Goal: Information Seeking & Learning: Learn about a topic

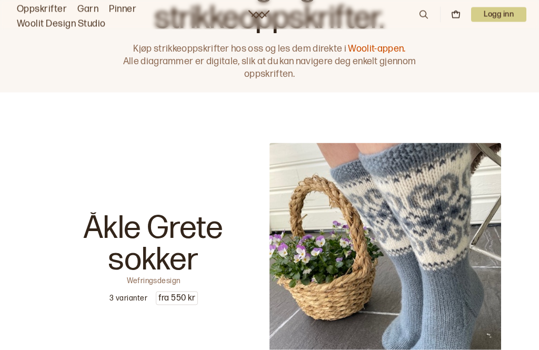
scroll to position [46, 0]
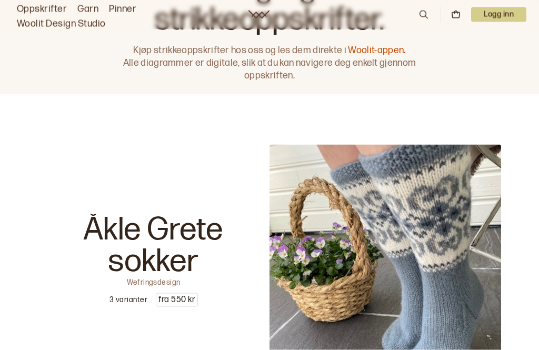
click at [428, 19] on icon at bounding box center [424, 15] width 12 height 12
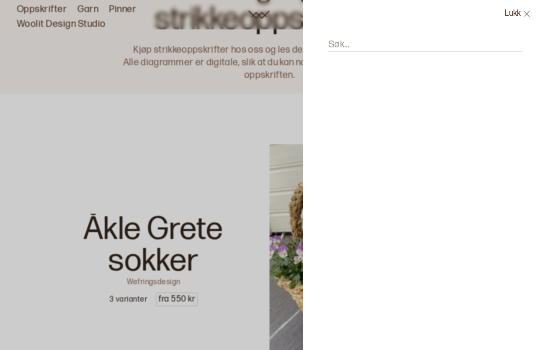
click at [414, 50] on input "Søk..." at bounding box center [426, 44] width 194 height 13
type input "S"
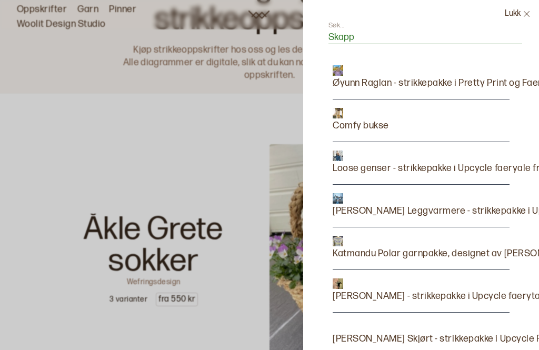
scroll to position [7, 0]
type input "S"
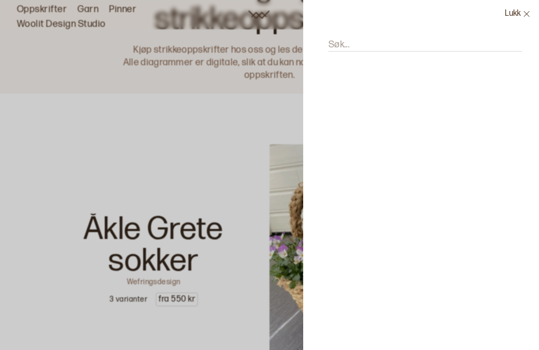
scroll to position [0, 0]
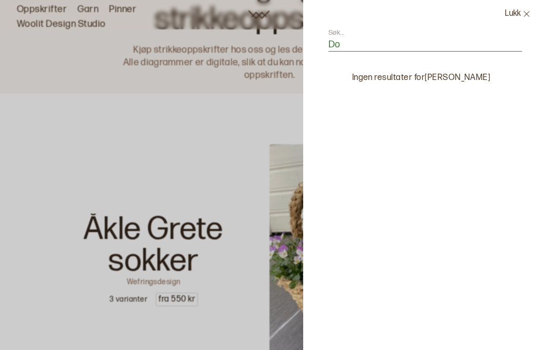
type input "D"
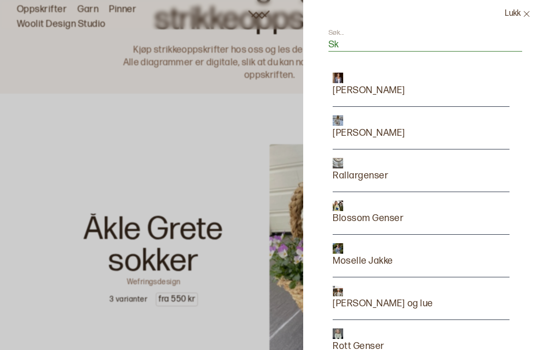
type input "S"
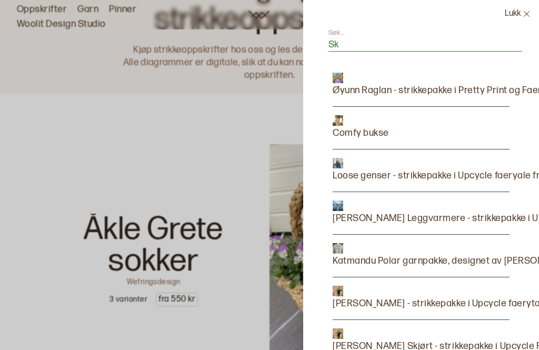
type input "S"
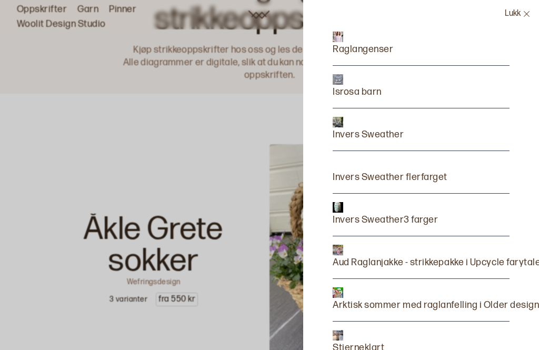
scroll to position [842, 1]
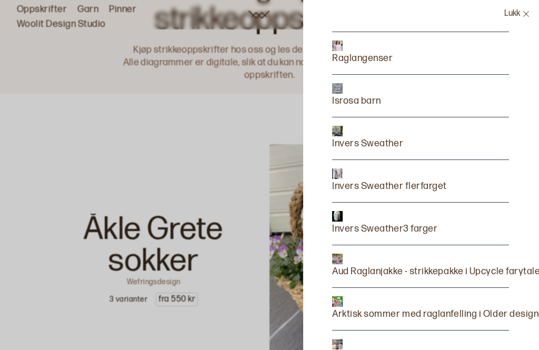
type input "Raglan"
click at [361, 65] on p "Raglangenser" at bounding box center [362, 58] width 61 height 15
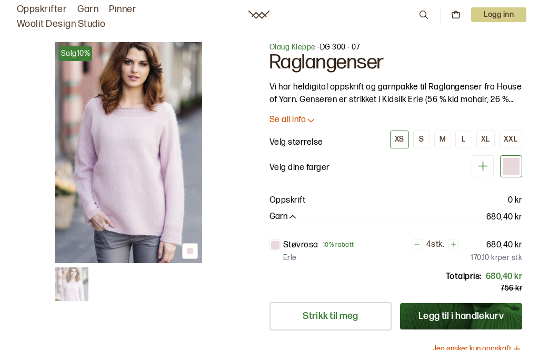
click at [425, 20] on icon at bounding box center [424, 15] width 12 height 12
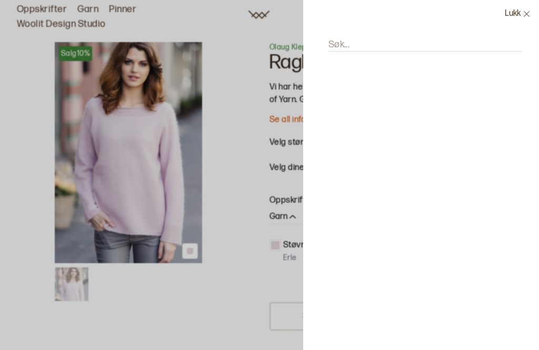
click at [380, 44] on input "Søk..." at bounding box center [426, 44] width 194 height 13
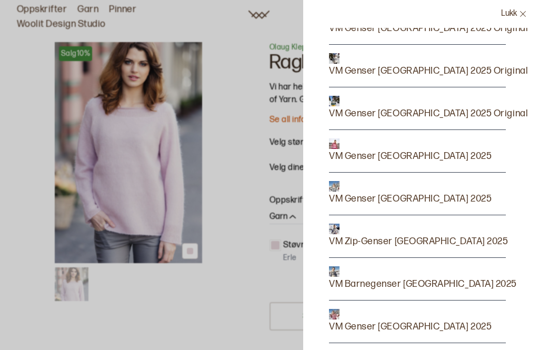
type input "Vm"
click at [461, 75] on p "VM Genser [GEOGRAPHIC_DATA] 2025 Original" at bounding box center [428, 71] width 199 height 15
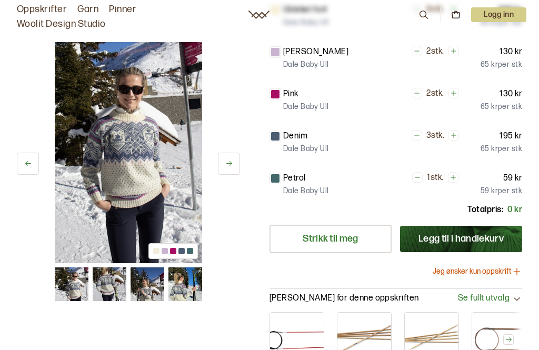
scroll to position [300, 0]
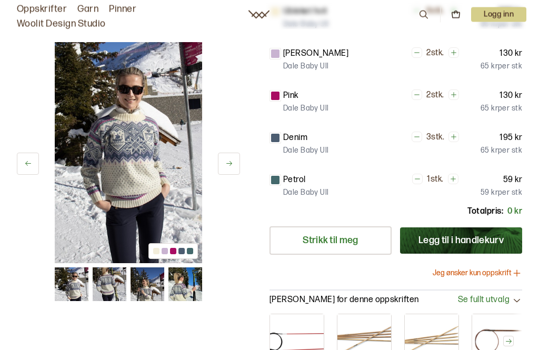
click at [25, 169] on button at bounding box center [28, 164] width 22 height 22
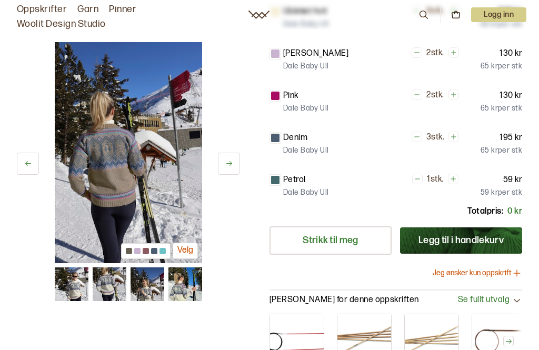
click at [26, 167] on icon at bounding box center [28, 164] width 8 height 8
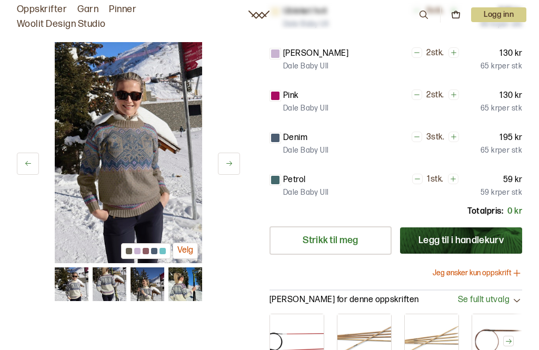
click at [28, 172] on button at bounding box center [28, 164] width 22 height 22
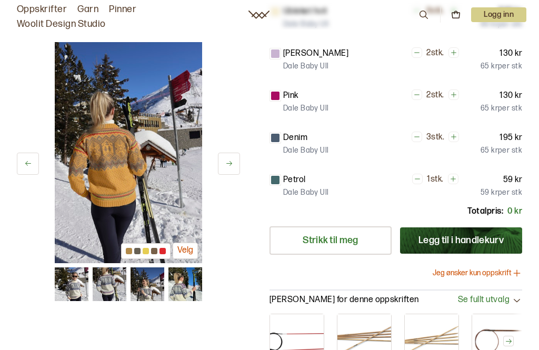
click at [27, 172] on button at bounding box center [28, 164] width 22 height 22
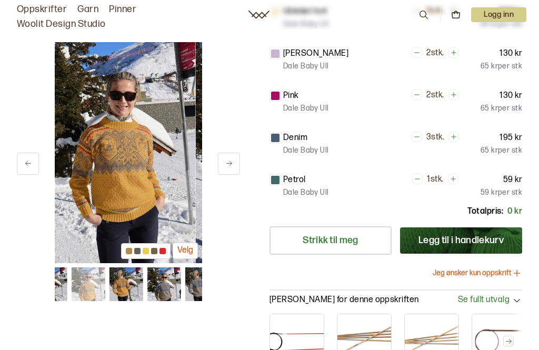
click at [26, 172] on button at bounding box center [28, 164] width 22 height 22
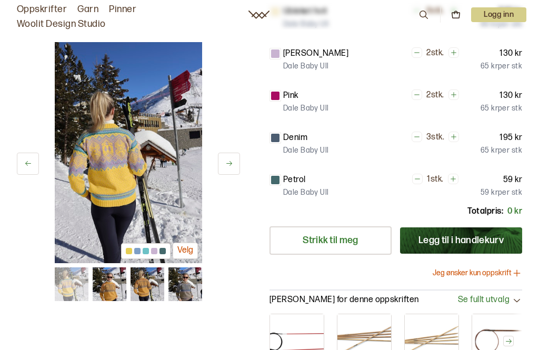
click at [26, 175] on button at bounding box center [28, 164] width 22 height 22
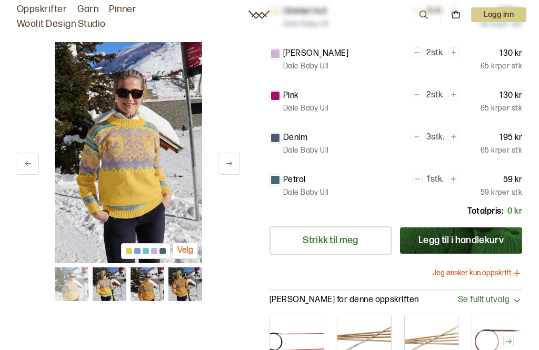
click at [25, 168] on button at bounding box center [28, 164] width 22 height 22
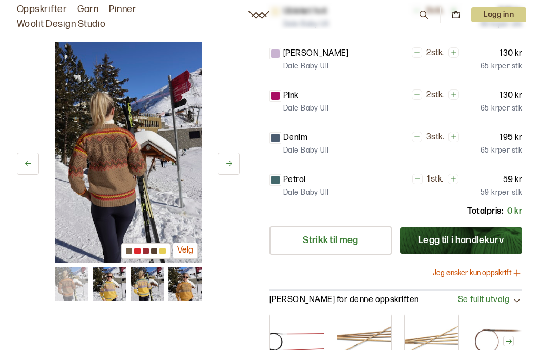
click at [28, 169] on button at bounding box center [28, 164] width 22 height 22
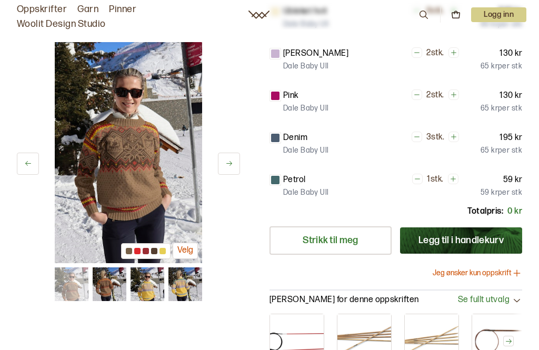
click at [28, 172] on button at bounding box center [28, 164] width 22 height 22
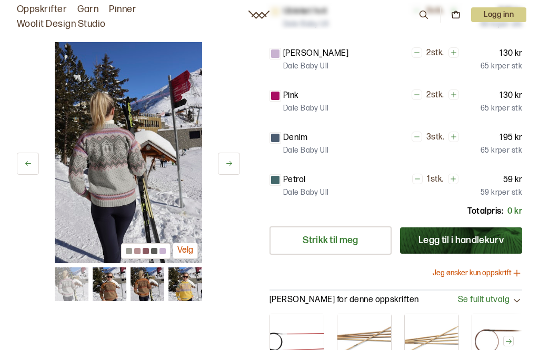
click at [25, 174] on button at bounding box center [28, 164] width 22 height 22
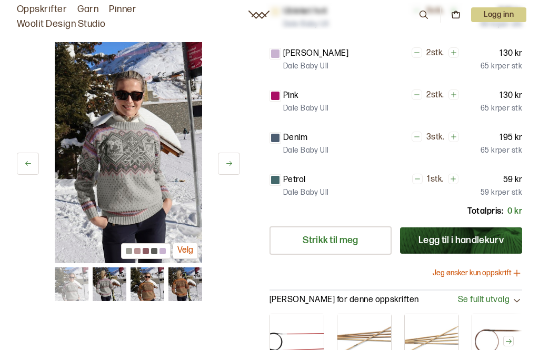
click at [27, 174] on button at bounding box center [28, 164] width 22 height 22
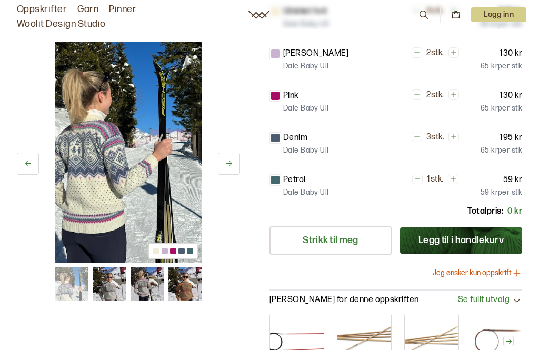
click at [24, 174] on button at bounding box center [28, 164] width 22 height 22
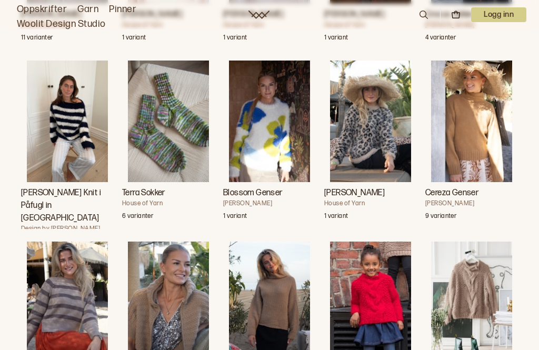
scroll to position [6067, 0]
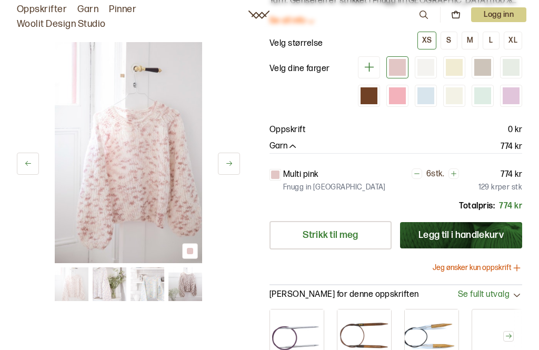
scroll to position [96, 0]
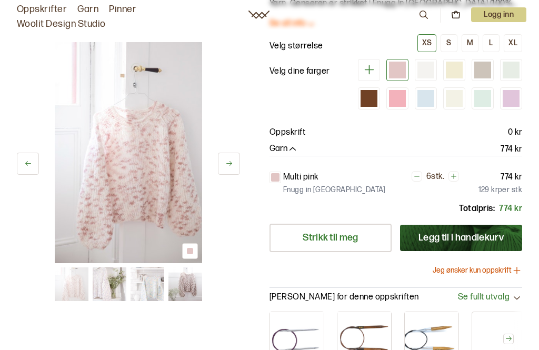
click at [223, 170] on button at bounding box center [229, 164] width 22 height 22
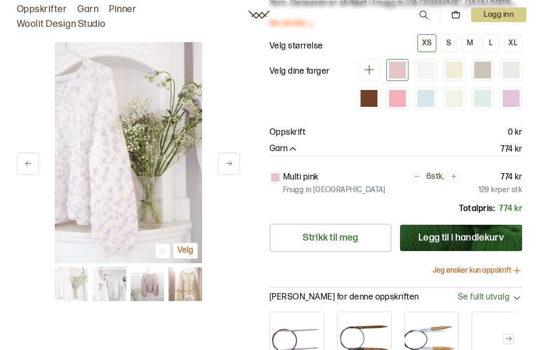
click at [228, 165] on icon at bounding box center [229, 164] width 8 height 8
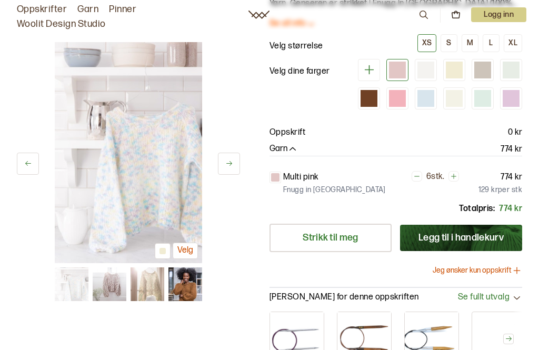
click at [225, 169] on button at bounding box center [229, 164] width 22 height 22
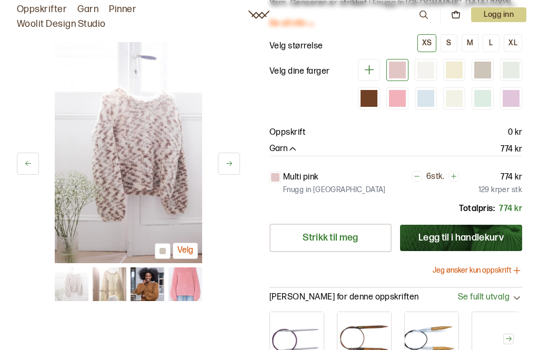
click at [227, 165] on icon at bounding box center [229, 164] width 8 height 8
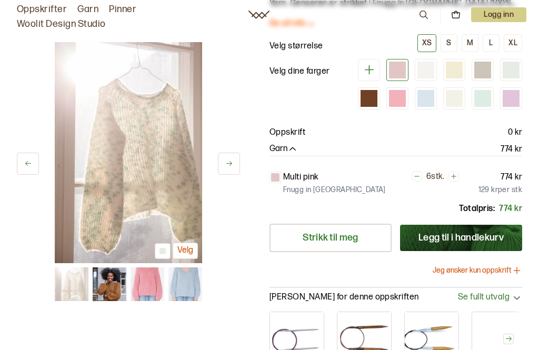
click at [225, 157] on button at bounding box center [229, 164] width 22 height 22
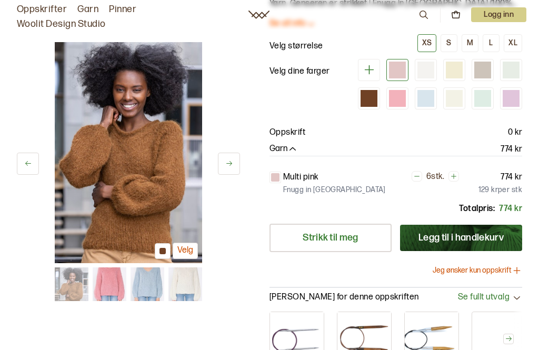
click at [221, 151] on div "6 av 11 Velg" at bounding box center [128, 152] width 223 height 221
click at [224, 167] on button at bounding box center [229, 164] width 22 height 22
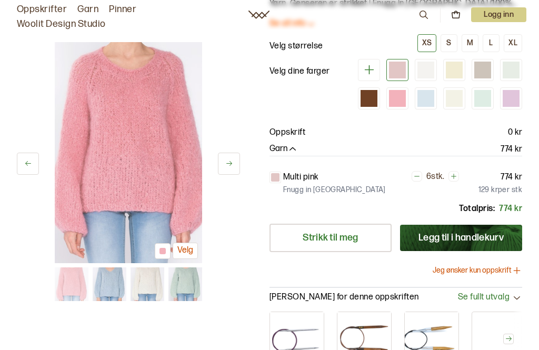
click at [231, 157] on button at bounding box center [229, 164] width 22 height 22
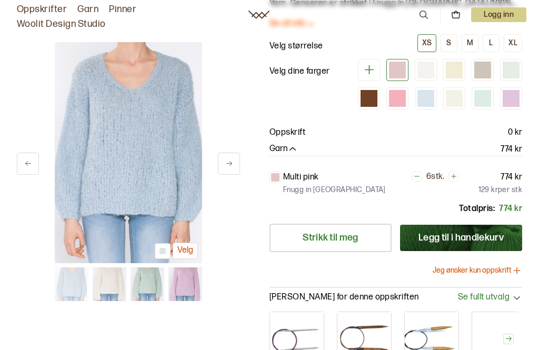
click at [229, 161] on icon at bounding box center [229, 164] width 8 height 8
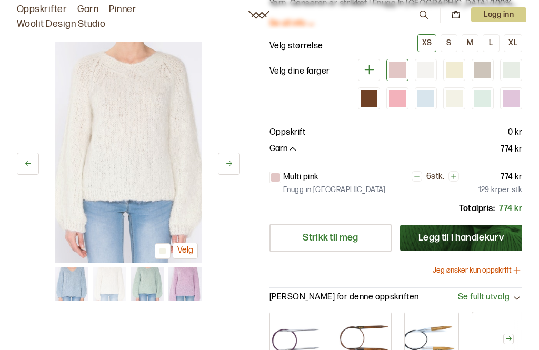
click at [230, 156] on button at bounding box center [229, 164] width 22 height 22
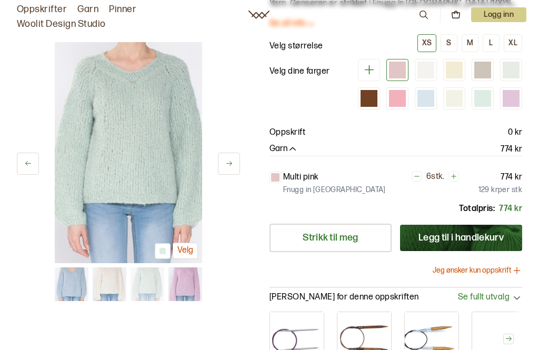
click at [226, 165] on icon at bounding box center [229, 164] width 8 height 8
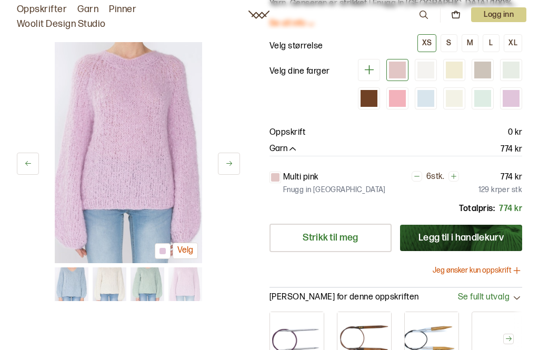
click at [229, 161] on icon at bounding box center [229, 164] width 8 height 8
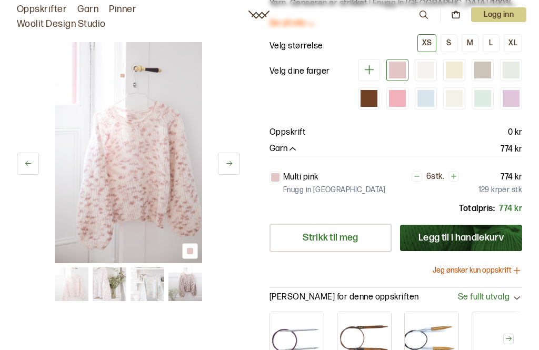
click at [226, 164] on icon at bounding box center [229, 164] width 8 height 8
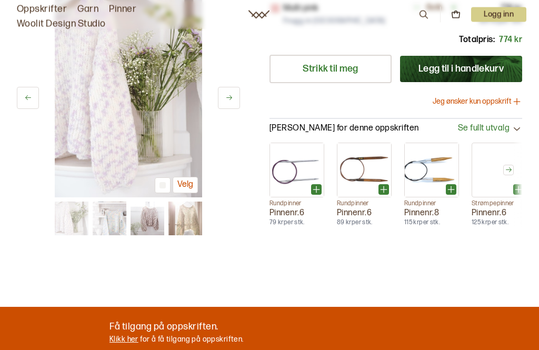
scroll to position [265, 0]
click at [355, 83] on link "Strikk til meg" at bounding box center [331, 69] width 122 height 28
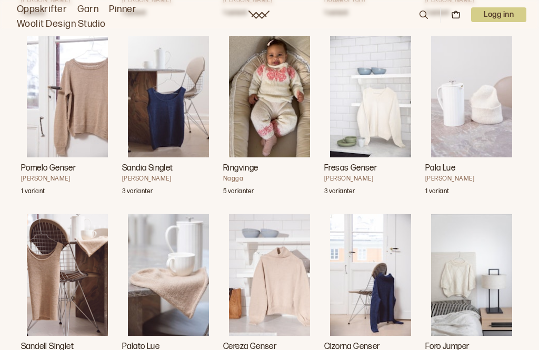
scroll to position [6474, 0]
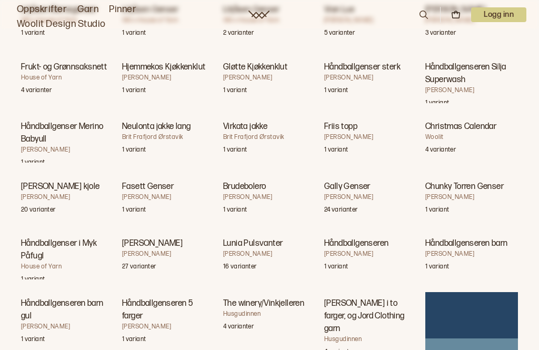
scroll to position [17366, 0]
